Goal: Task Accomplishment & Management: Complete application form

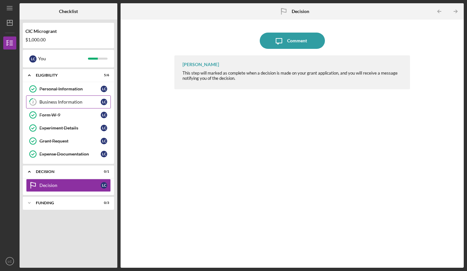
click at [52, 103] on div "Business Information" at bounding box center [69, 101] width 61 height 5
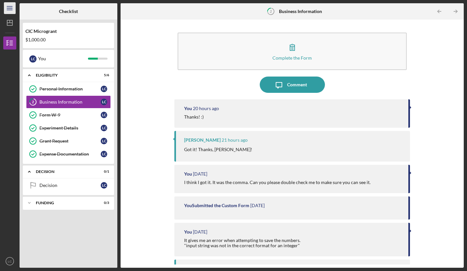
click at [8, 13] on icon "Icon/Menu" at bounding box center [10, 8] width 15 height 15
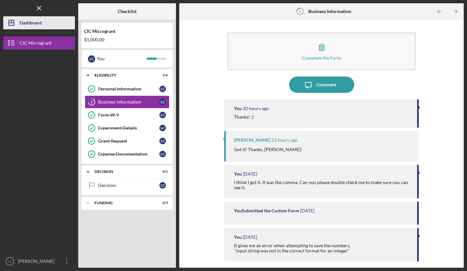
click at [17, 23] on icon "Icon/Dashboard" at bounding box center [11, 23] width 16 height 16
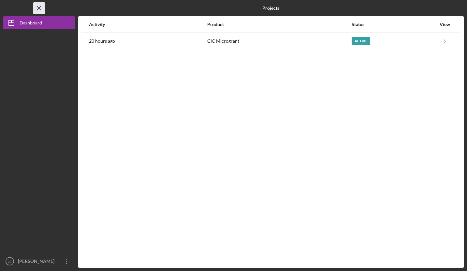
click at [36, 9] on icon "Icon/Menu Close" at bounding box center [39, 8] width 15 height 15
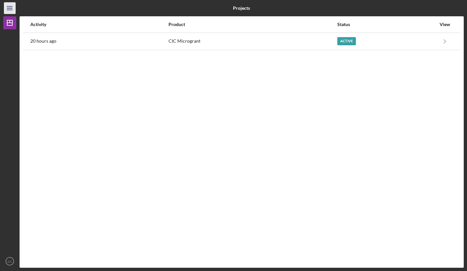
click at [12, 10] on icon "Icon/Menu" at bounding box center [10, 8] width 15 height 15
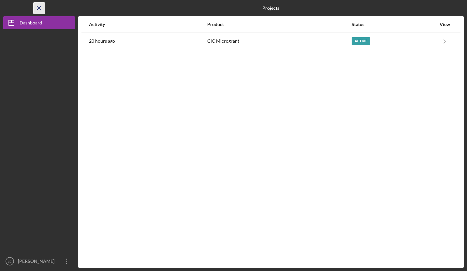
click at [40, 7] on line "button" at bounding box center [39, 8] width 4 height 4
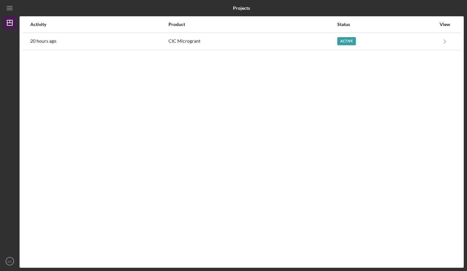
click at [12, 29] on icon "Icon/Dashboard" at bounding box center [10, 23] width 16 height 16
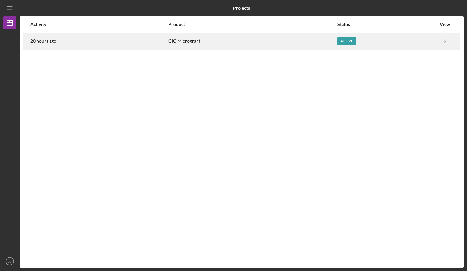
click at [40, 37] on div "20 hours ago" at bounding box center [99, 41] width 138 height 16
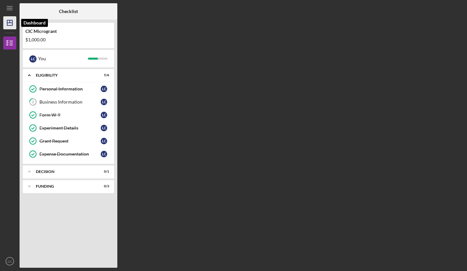
click at [10, 22] on icon "Icon/Dashboard" at bounding box center [10, 23] width 16 height 16
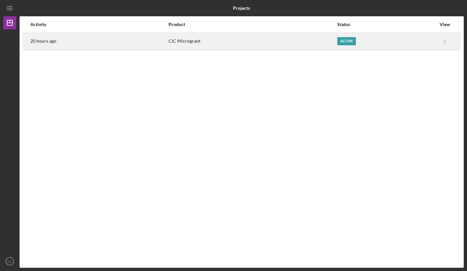
click at [44, 41] on time "20 hours ago" at bounding box center [43, 40] width 26 height 5
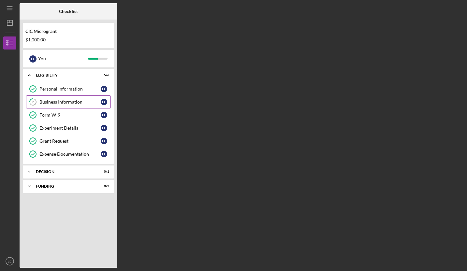
click at [68, 107] on link "2 Business Information L C" at bounding box center [68, 102] width 85 height 13
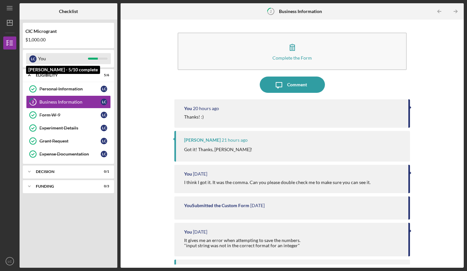
click at [103, 55] on div "L C You" at bounding box center [68, 58] width 85 height 11
click at [81, 54] on div "You" at bounding box center [63, 58] width 50 height 11
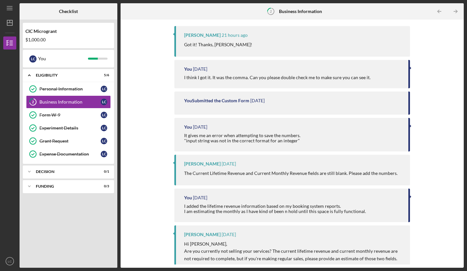
scroll to position [178, 0]
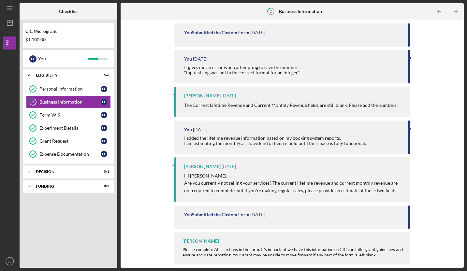
click at [140, 220] on div "Complete the Form Form Icon/Message Comment You 20 hours ago Thanks! :) [PERSON…" at bounding box center [292, 144] width 337 height 242
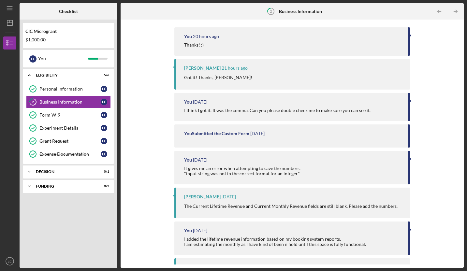
scroll to position [0, 0]
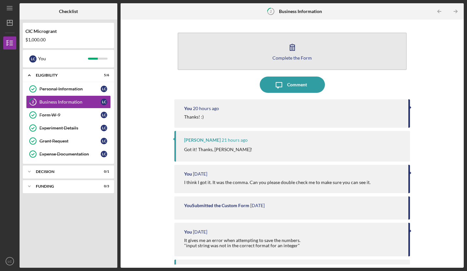
click at [289, 53] on icon "button" at bounding box center [292, 47] width 16 height 16
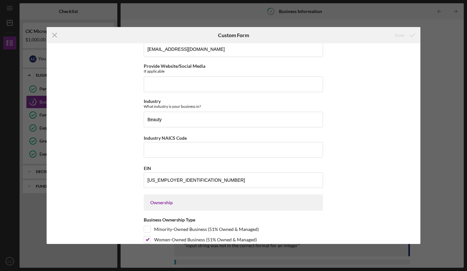
scroll to position [167, 0]
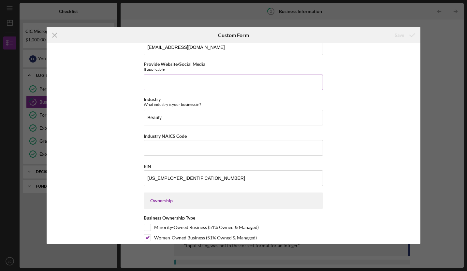
click at [180, 84] on input "Provide Website/Social Media" at bounding box center [233, 83] width 179 height 16
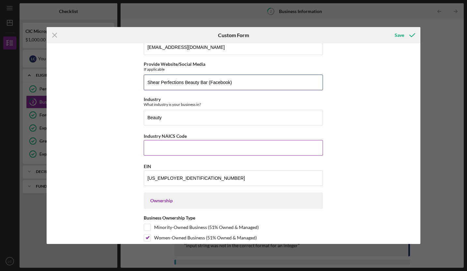
type input "Shear Perfections Beauty Bar (Facebook)"
click at [166, 152] on input "Industry NAICS Code" at bounding box center [233, 148] width 179 height 16
click at [153, 147] on input "Industry NAICS Code" at bounding box center [233, 148] width 179 height 16
paste input "812,112"
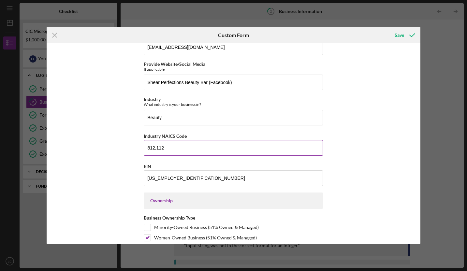
click at [156, 150] on input "812,112" at bounding box center [233, 148] width 179 height 16
type input "8"
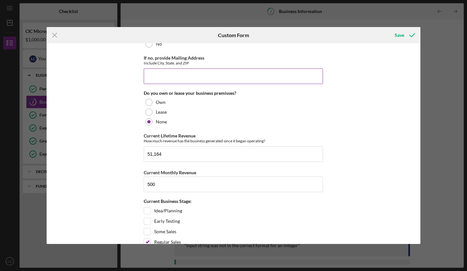
scroll to position [551, 0]
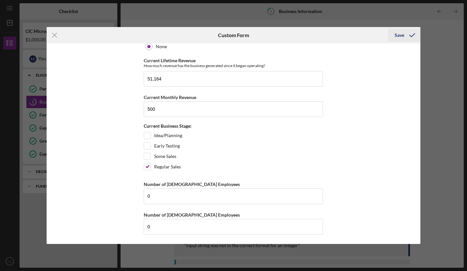
type input "812,112"
click at [400, 33] on div "Save" at bounding box center [399, 35] width 9 height 13
